Goal: Information Seeking & Learning: Check status

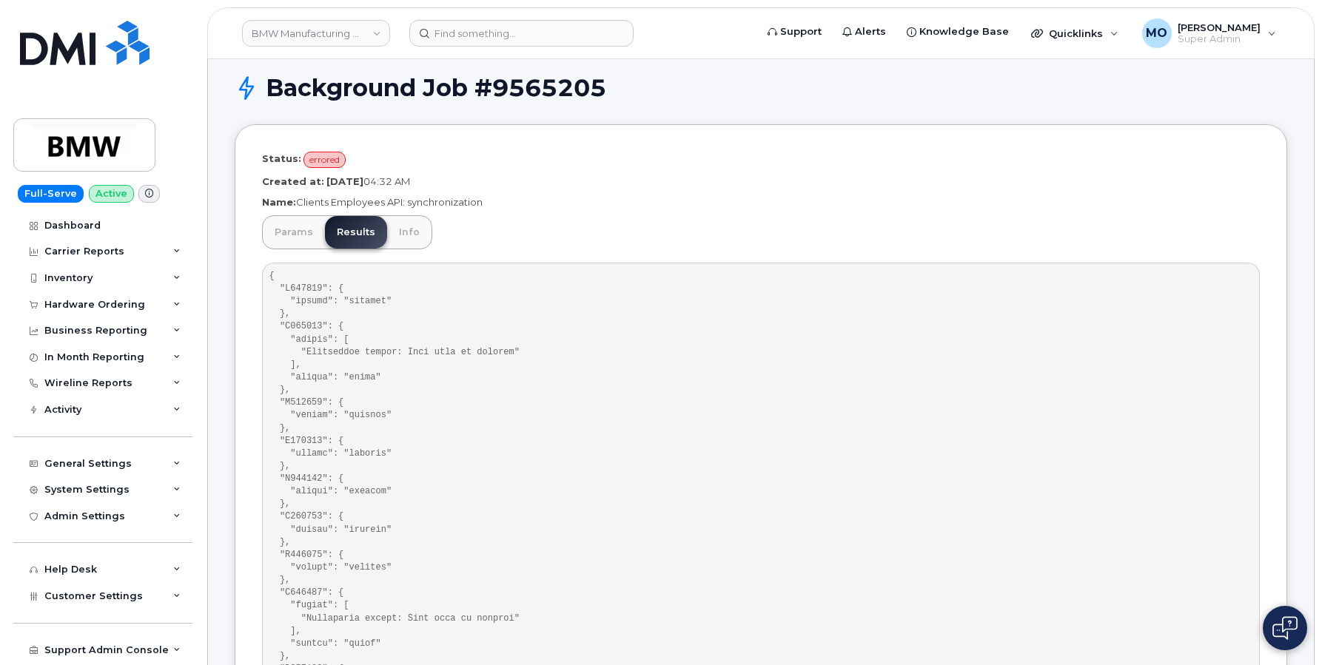
scroll to position [11, 0]
click at [731, 204] on p "Name: Clients Employees API: synchronization" at bounding box center [761, 202] width 998 height 14
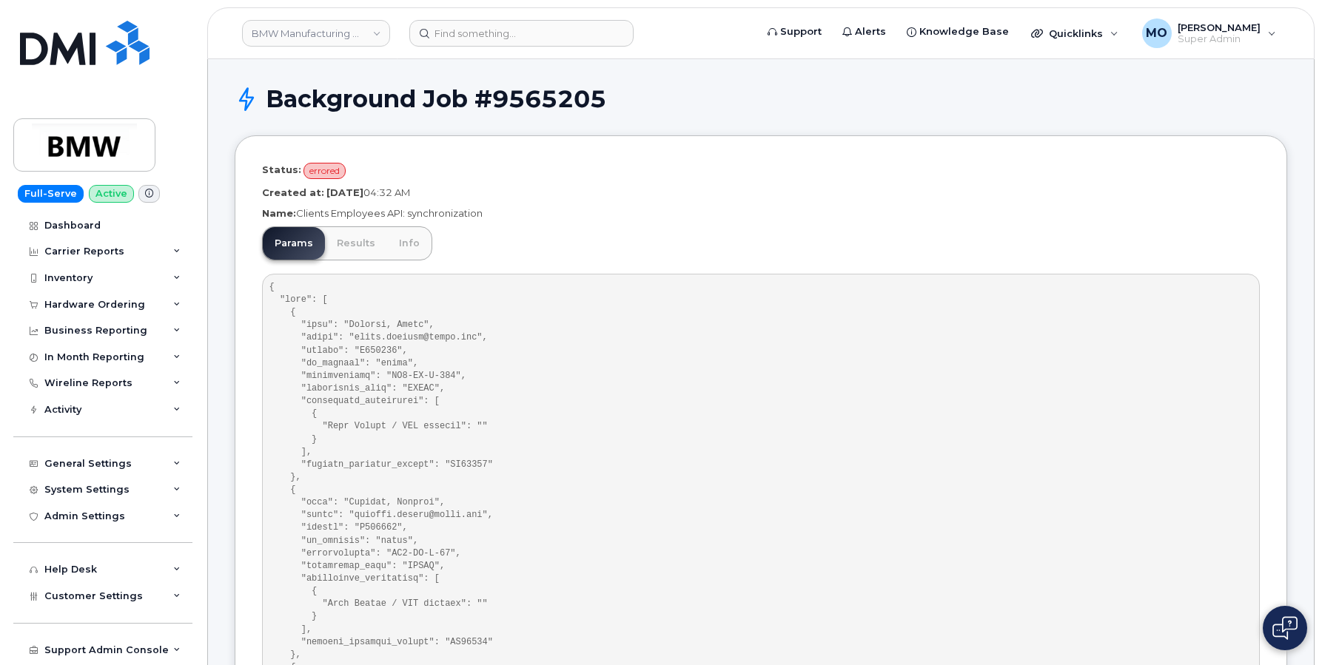
drag, startPoint x: 269, startPoint y: 289, endPoint x: 300, endPoint y: 483, distance: 196.3
drag, startPoint x: 300, startPoint y: 483, endPoint x: 315, endPoint y: 500, distance: 23.1
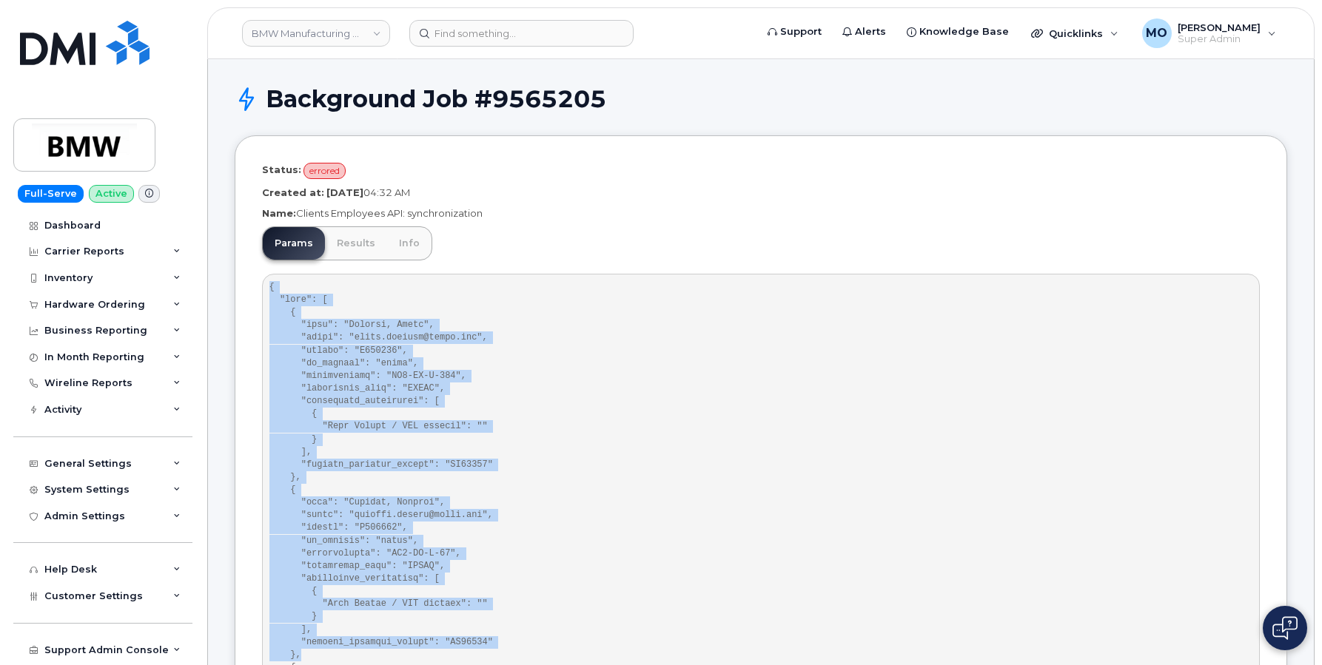
drag, startPoint x: 271, startPoint y: 289, endPoint x: 303, endPoint y: 654, distance: 365.6
copy pre "{ "data": [ { "name": "Goforth, Sarah", "email": "sarah.goforth@bmwfs.com", "nu…"
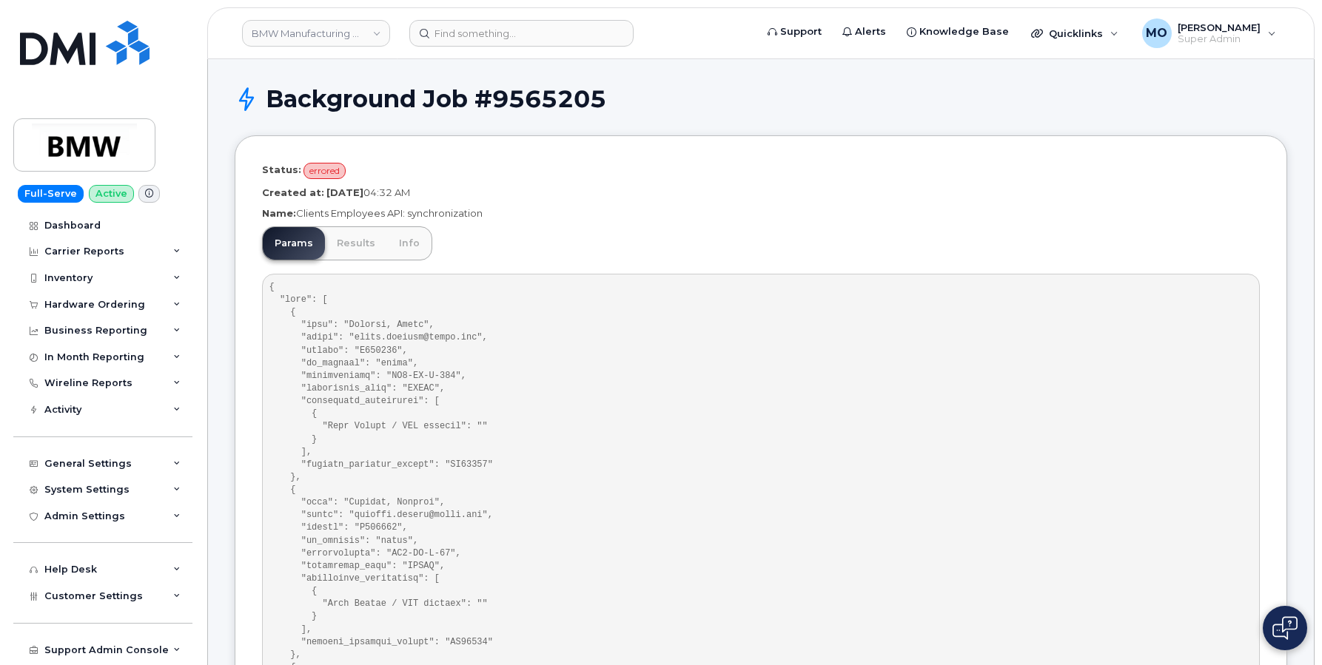
scroll to position [2012930, 0]
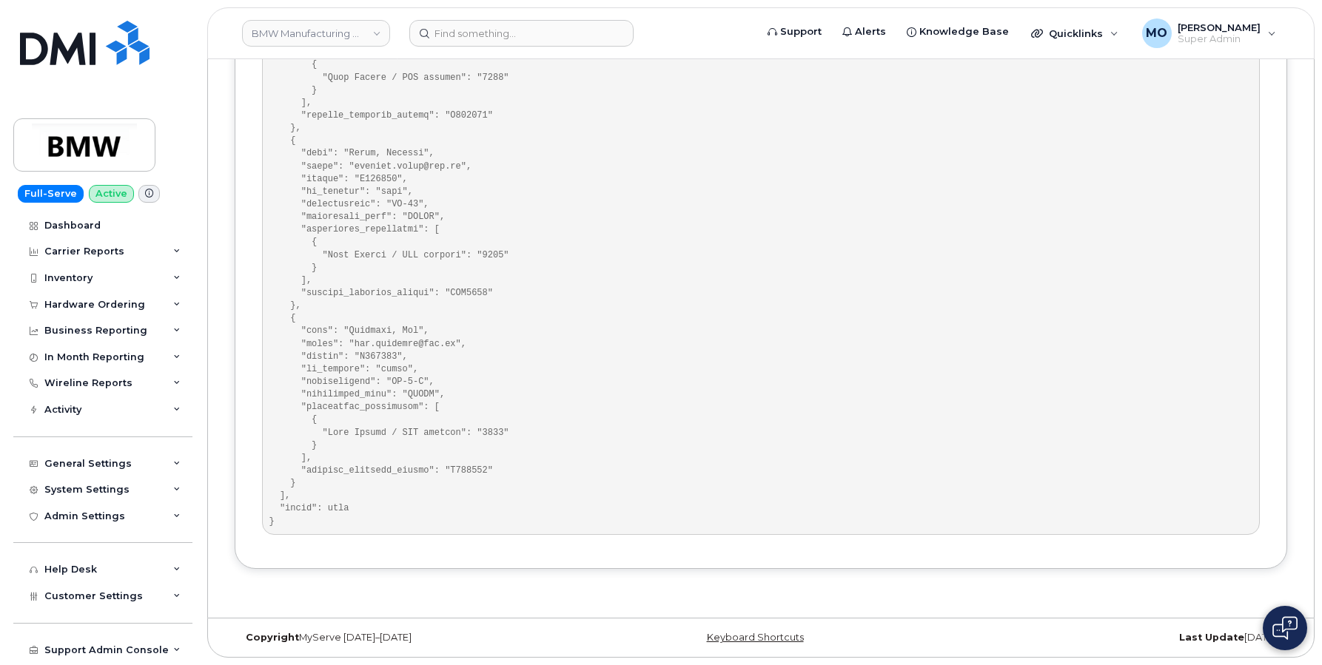
drag, startPoint x: 281, startPoint y: 508, endPoint x: 372, endPoint y: 508, distance: 91.0
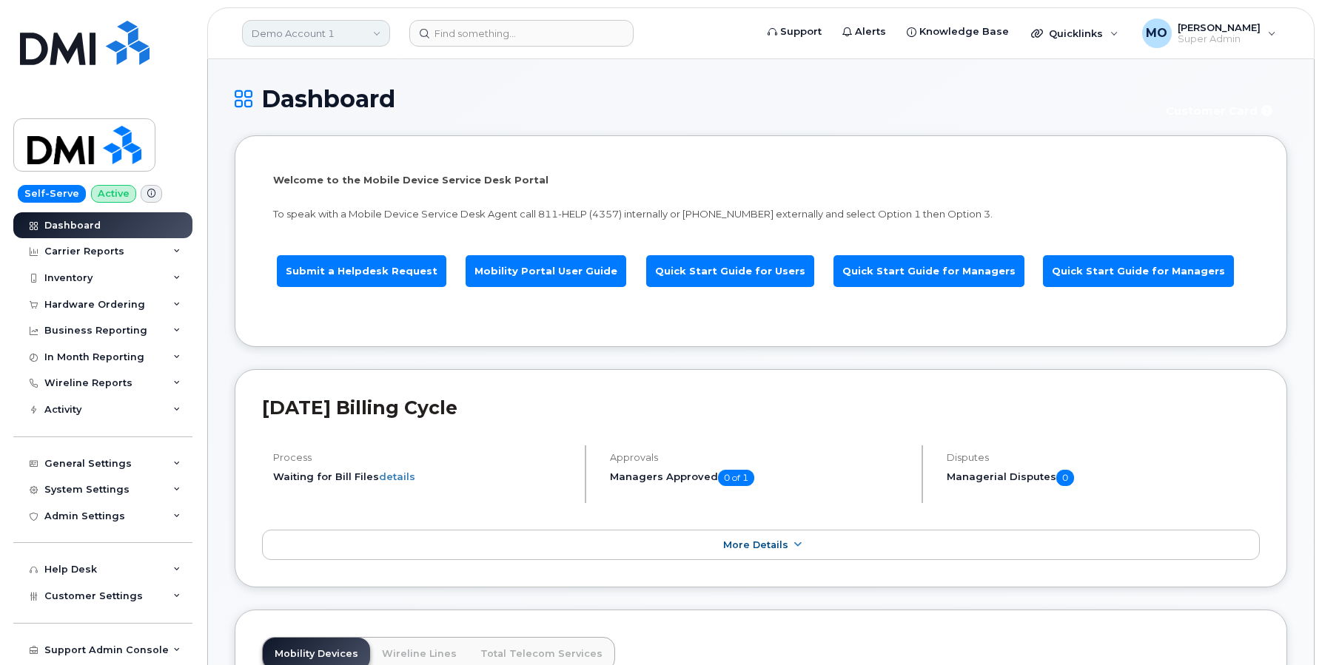
click at [351, 30] on link "Demo Account 1" at bounding box center [316, 33] width 148 height 27
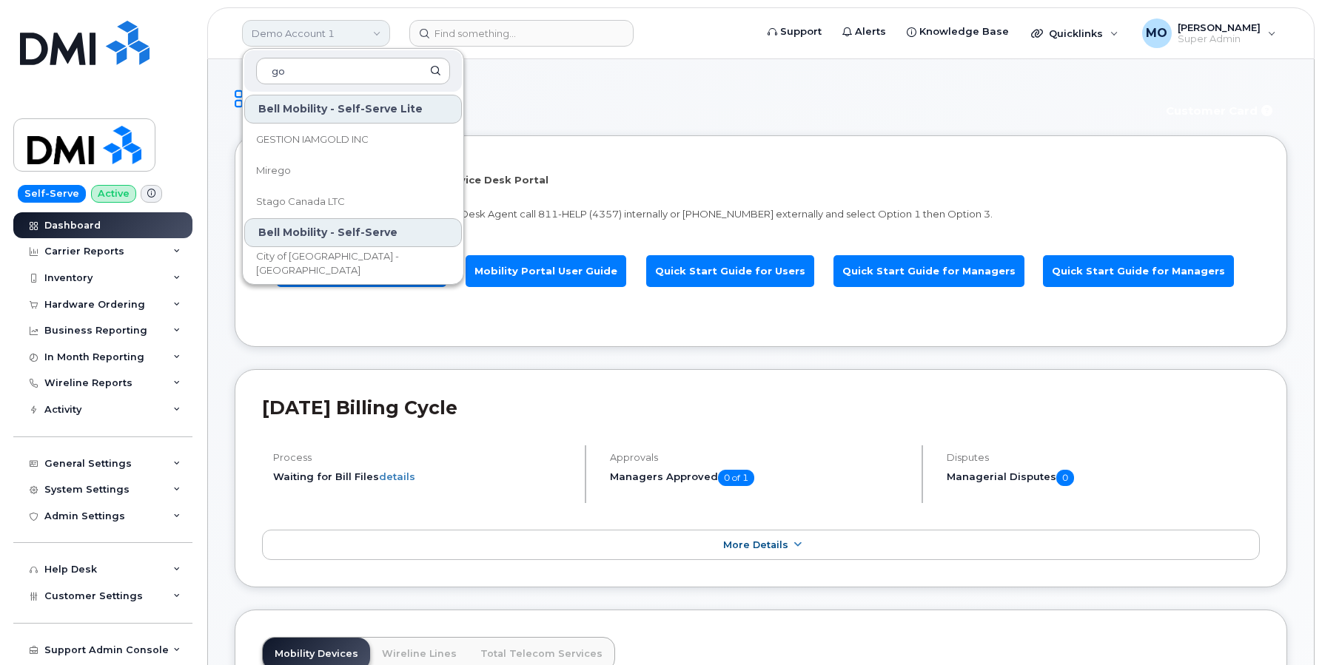
type input "goa"
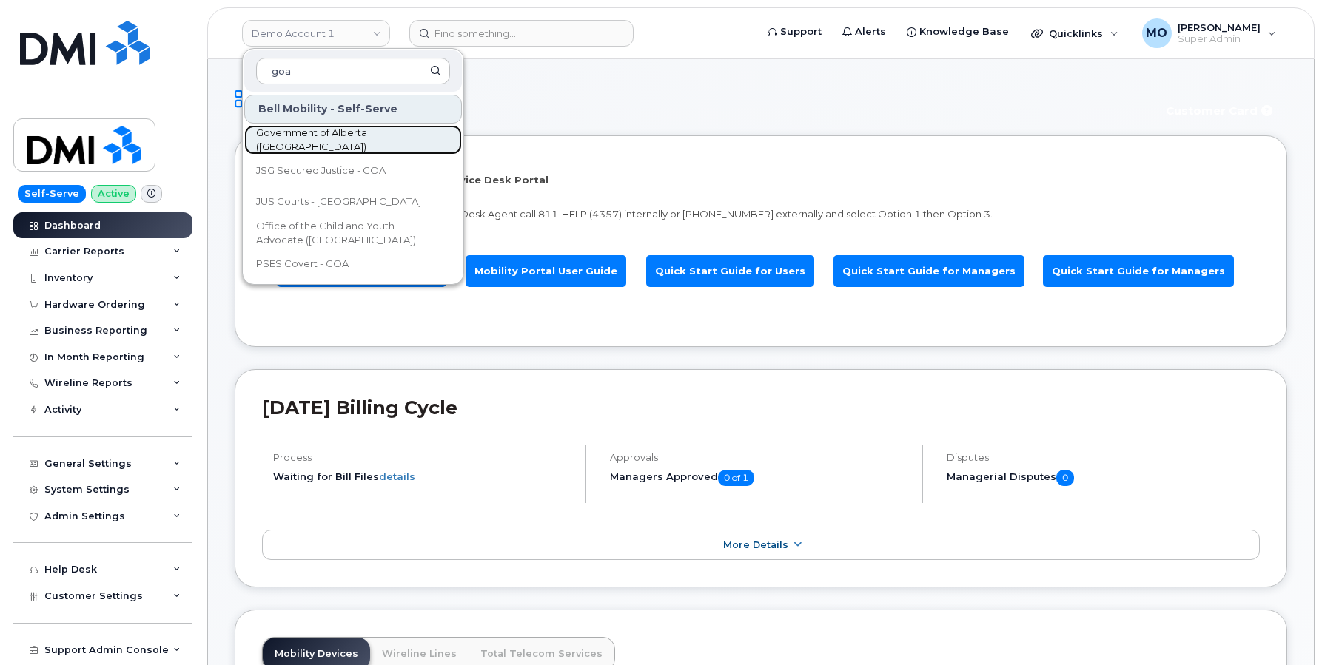
click at [326, 131] on link "Government of Alberta (GOA)" at bounding box center [353, 140] width 218 height 30
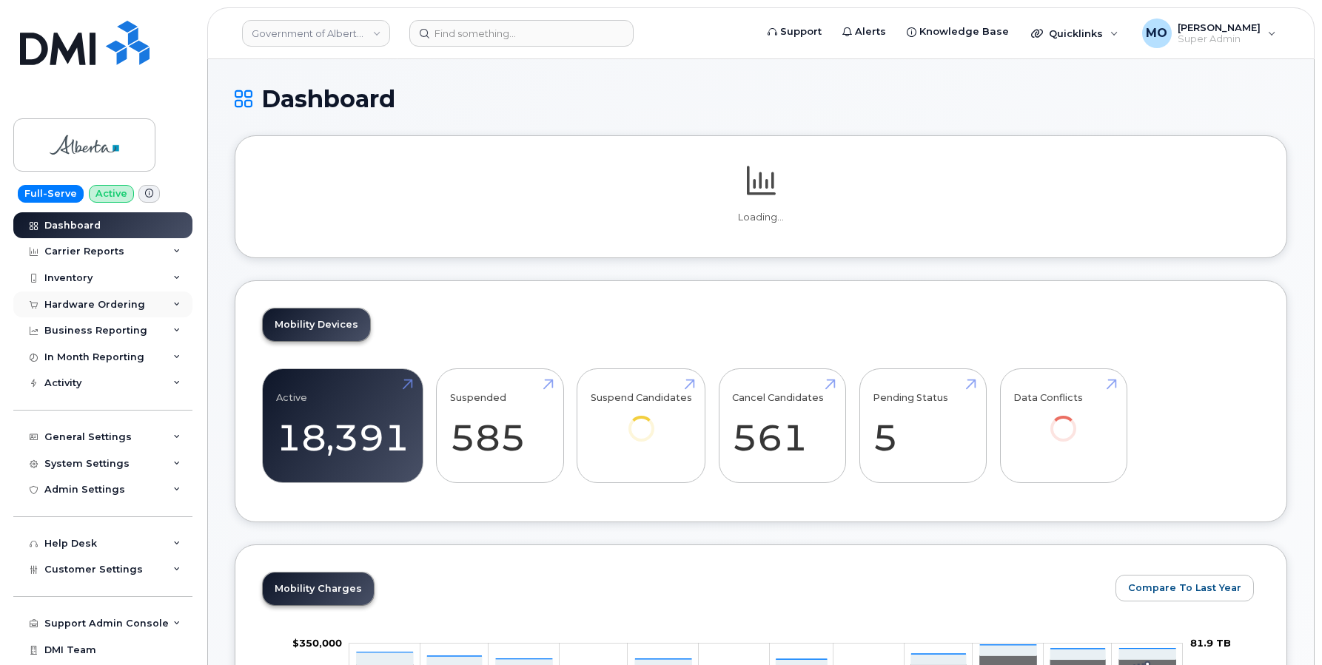
click at [135, 297] on div "Hardware Ordering" at bounding box center [102, 305] width 179 height 27
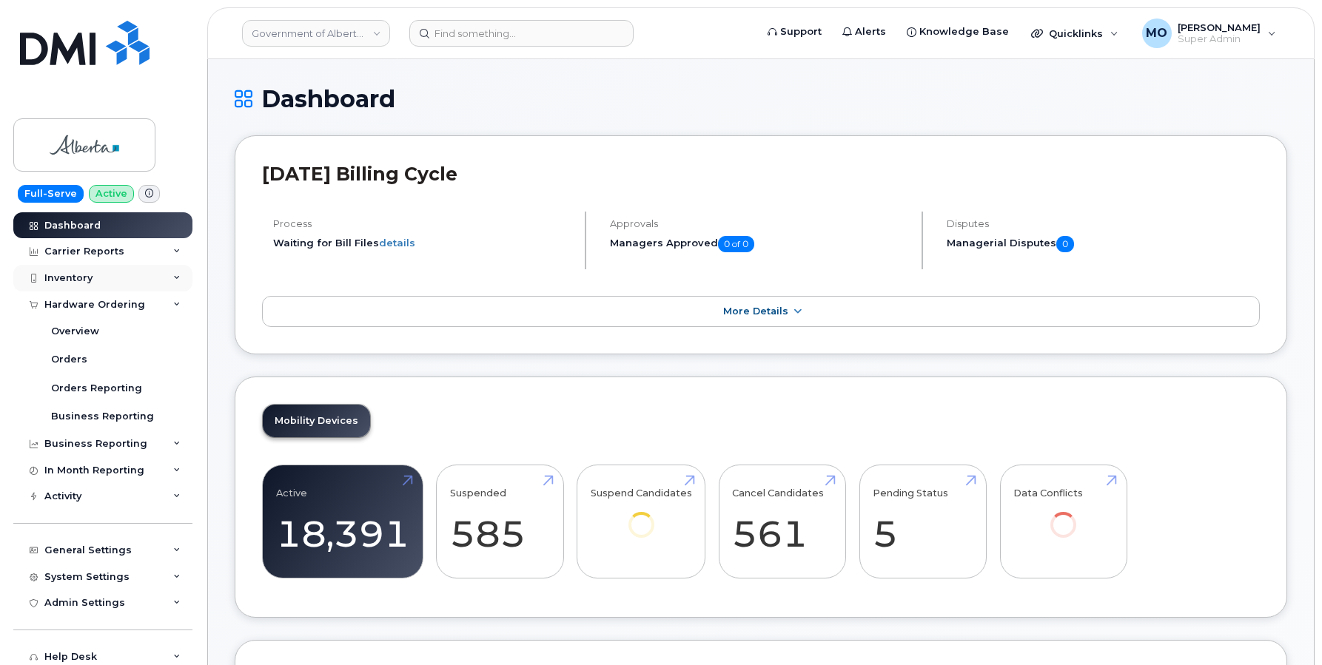
click at [164, 272] on div "Inventory" at bounding box center [102, 278] width 179 height 27
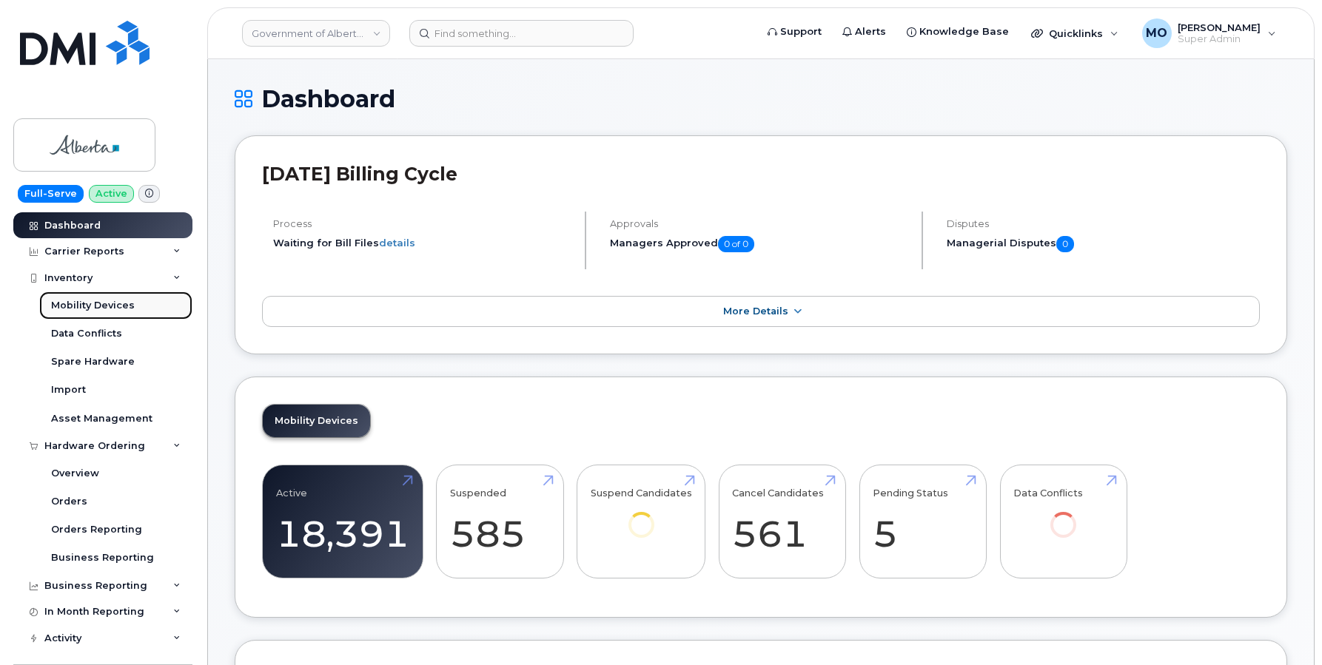
click at [131, 306] on link "Mobility Devices" at bounding box center [115, 306] width 153 height 28
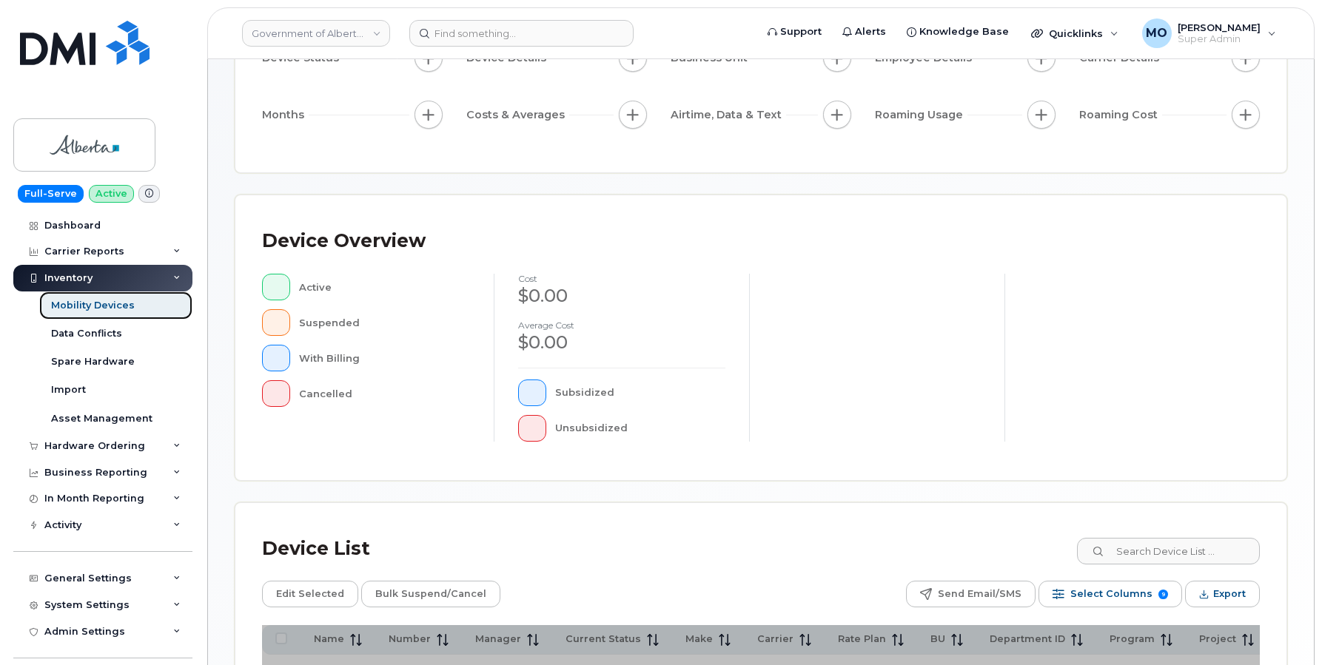
scroll to position [356, 0]
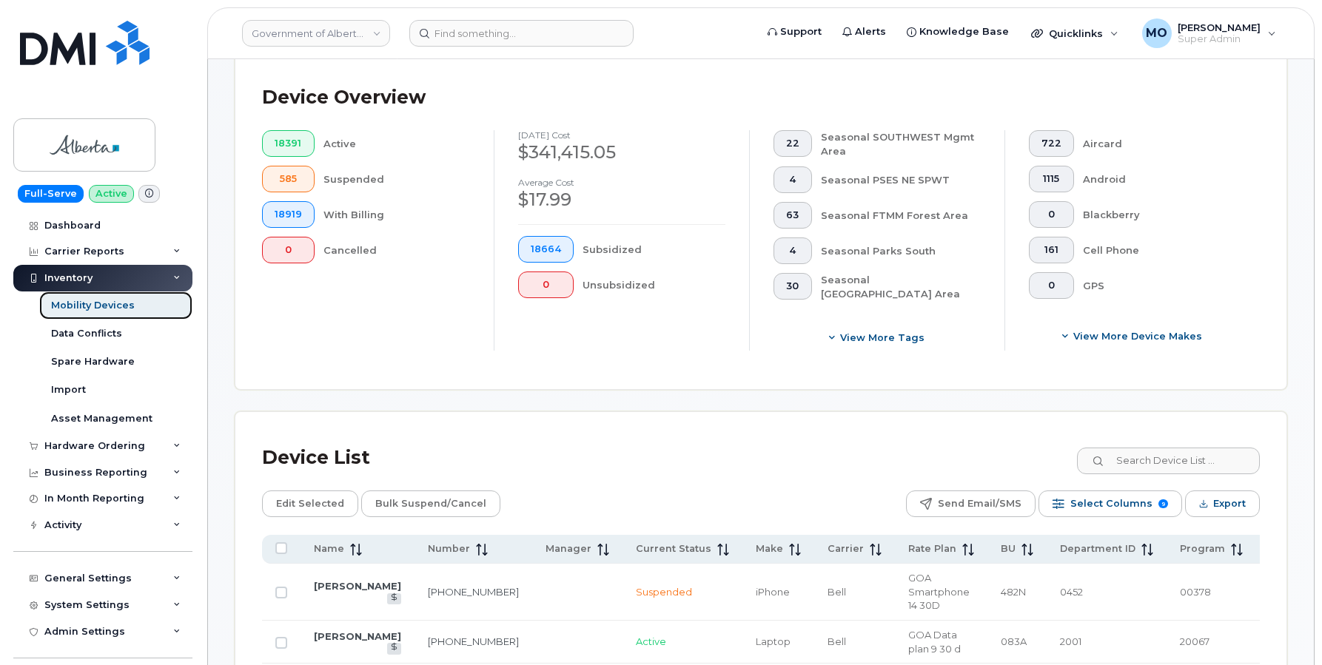
scroll to position [395, 0]
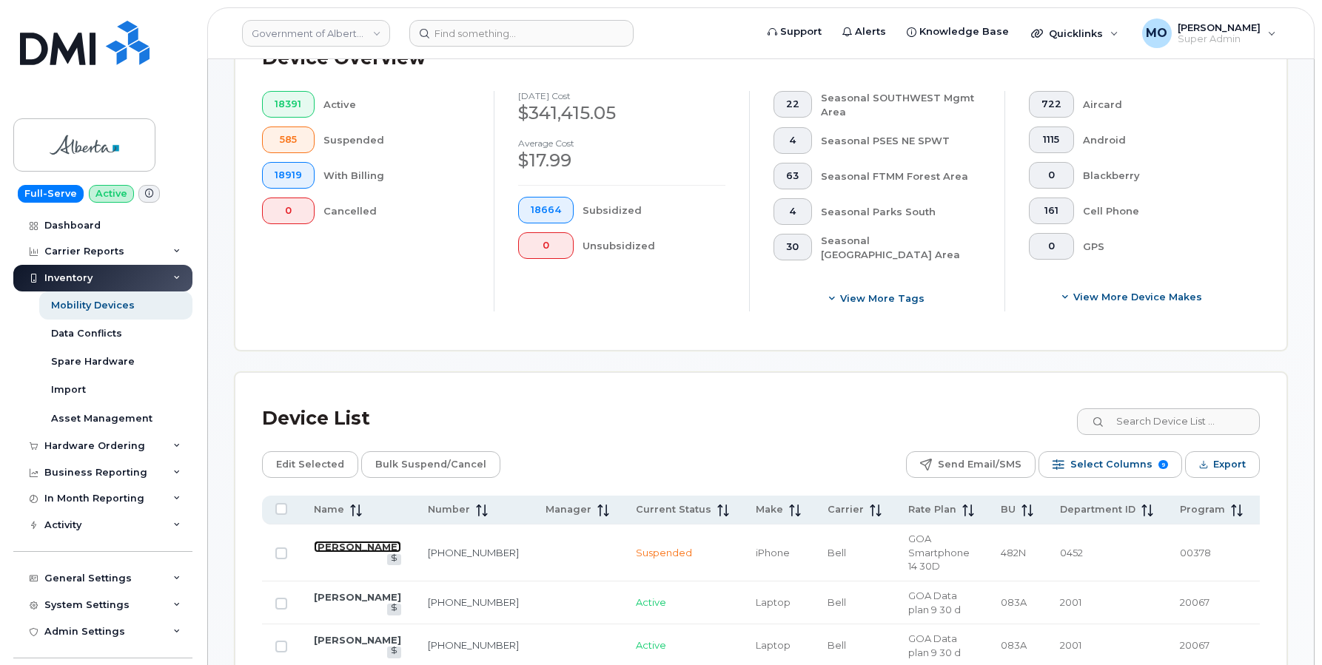
click at [330, 553] on link "Meghan A Badger" at bounding box center [357, 547] width 87 height 12
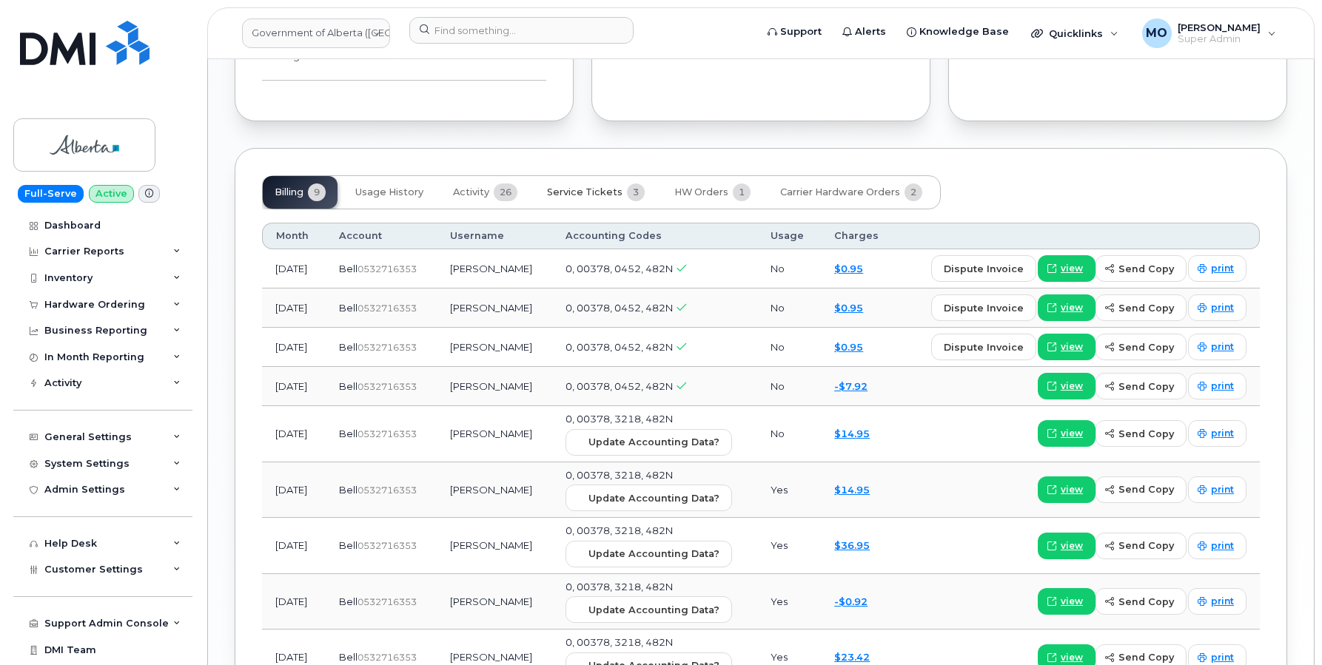
click at [593, 176] on button "Service Tickets 3" at bounding box center [595, 192] width 121 height 33
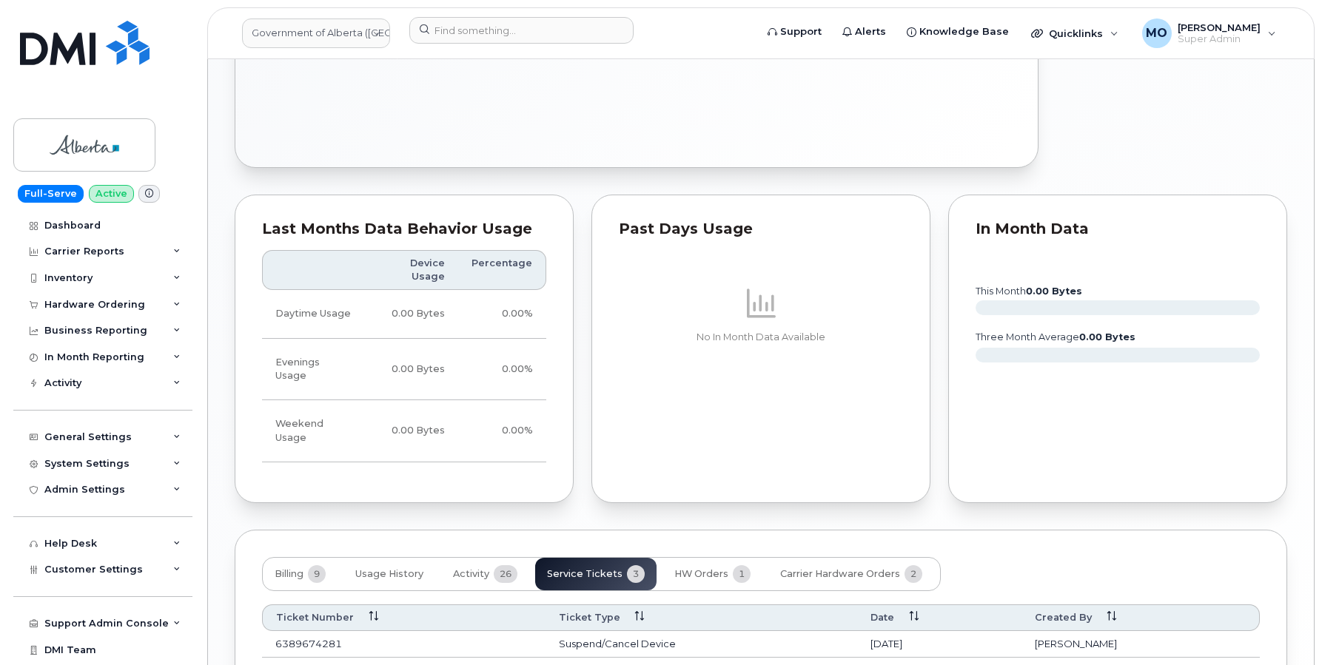
scroll to position [948, 0]
